Goal: Find specific page/section: Find specific page/section

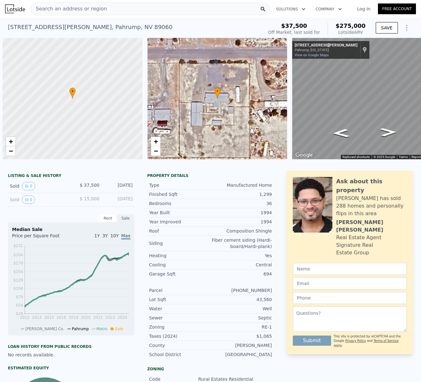
scroll to position [0, 3]
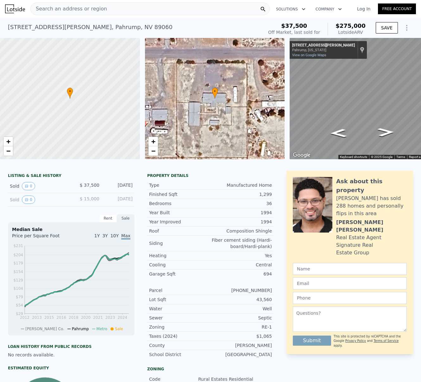
click at [120, 5] on div "Search an address or region" at bounding box center [149, 9] width 239 height 13
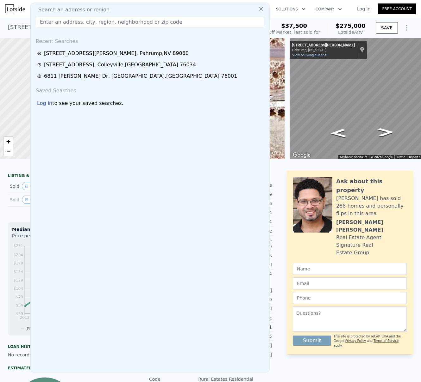
checkbox input "false"
checkbox input "true"
type input "$ 277,000"
type input "$ 219,467"
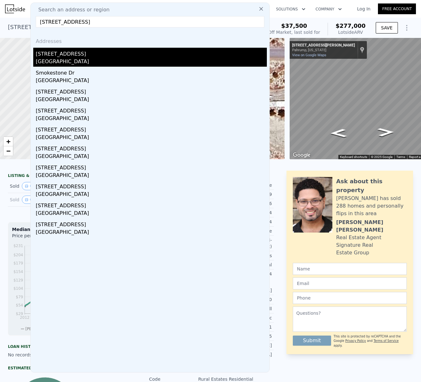
type input "[STREET_ADDRESS]"
click at [82, 59] on div "[GEOGRAPHIC_DATA]" at bounding box center [151, 62] width 231 height 9
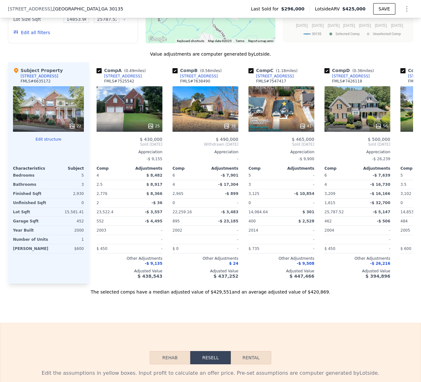
scroll to position [597, 0]
